Goal: Find specific page/section: Find specific page/section

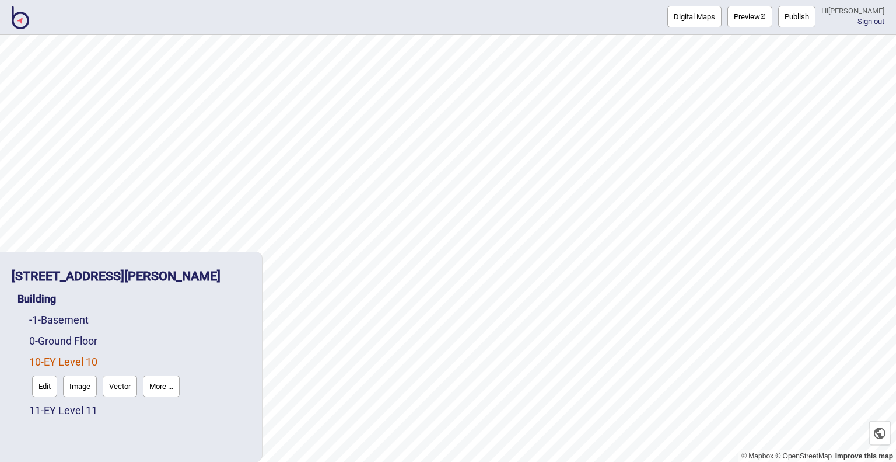
click at [20, 19] on img at bounding box center [21, 17] width 18 height 23
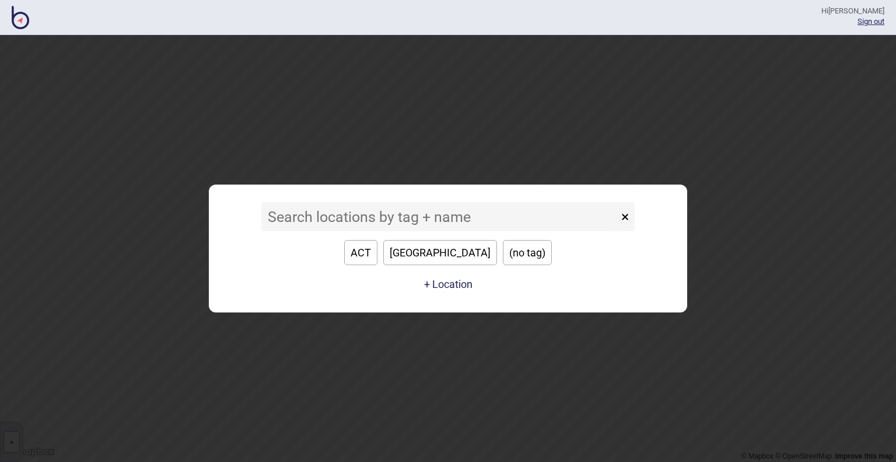
click at [429, 250] on button "[GEOGRAPHIC_DATA]" at bounding box center [440, 252] width 114 height 25
type input "[GEOGRAPHIC_DATA]"
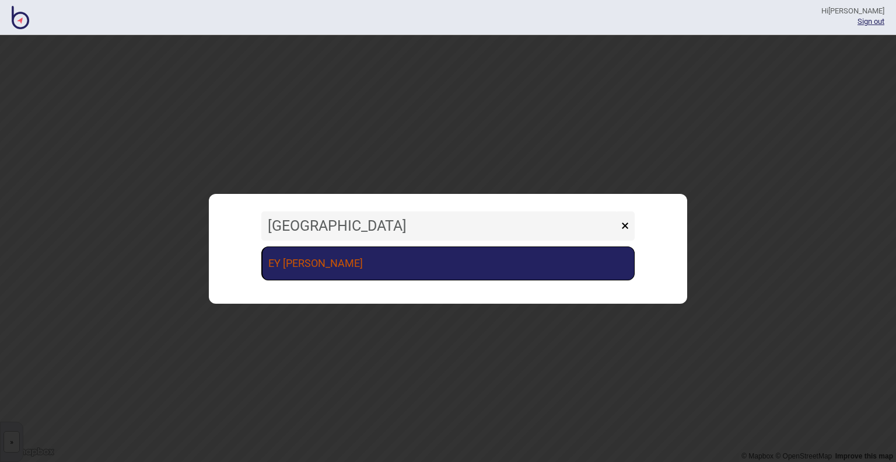
click at [422, 257] on link "EY [PERSON_NAME]" at bounding box center [448, 263] width 374 height 34
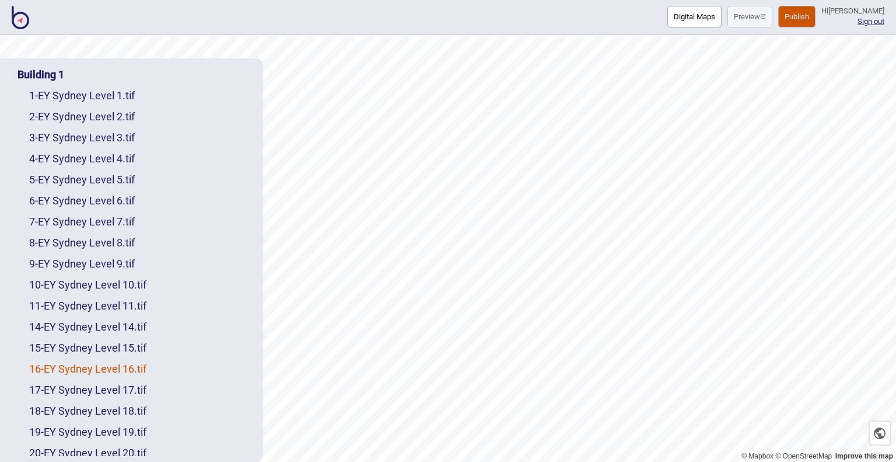
click at [131, 371] on link "16 - EY Sydney Level 16.tif" at bounding box center [87, 368] width 117 height 12
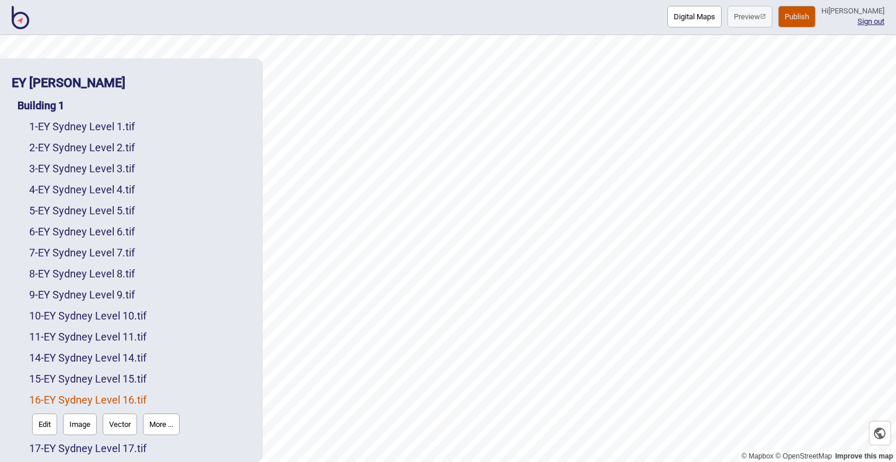
click at [121, 424] on button "Vector" at bounding box center [120, 424] width 34 height 22
